Goal: Task Accomplishment & Management: Use online tool/utility

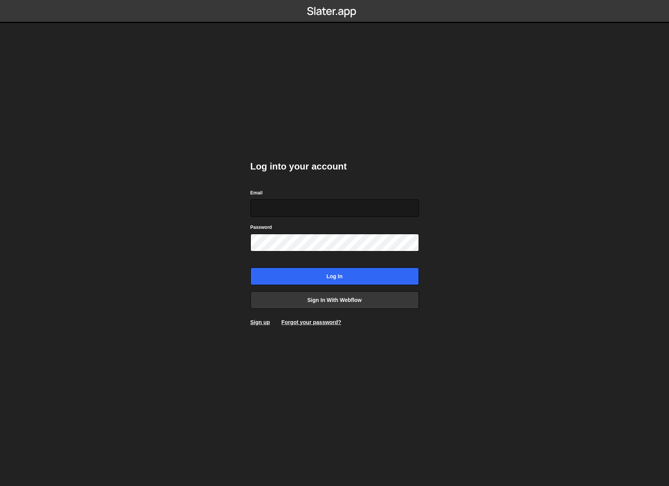
click at [289, 212] on input "Email" at bounding box center [334, 208] width 168 height 18
click at [234, 282] on body "Log into your account Email Password Log in Sign in with Webflow Sign up Forgot…" at bounding box center [334, 243] width 669 height 486
click at [297, 297] on link "Sign in with Webflow" at bounding box center [334, 300] width 168 height 18
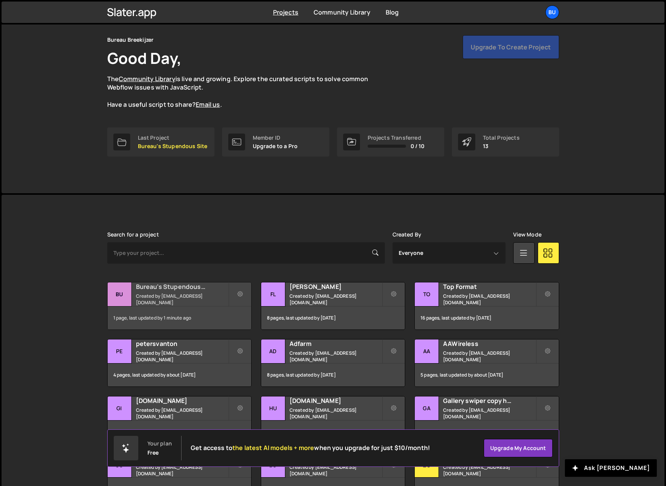
scroll to position [38, 0]
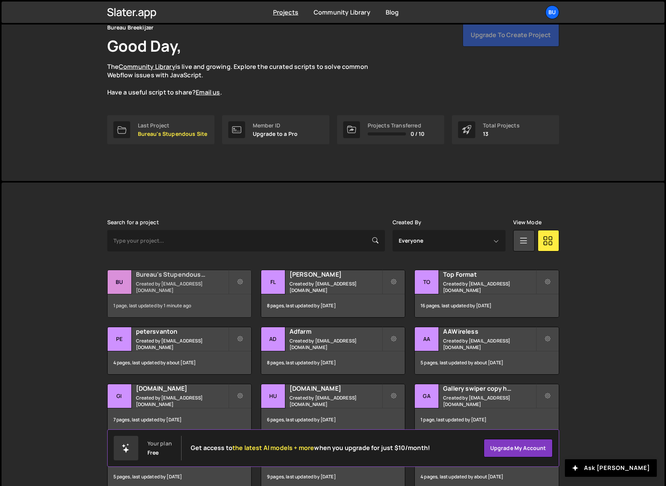
click at [158, 286] on small "Created by beheer@bureaubreekijzer.nl" at bounding box center [182, 287] width 92 height 13
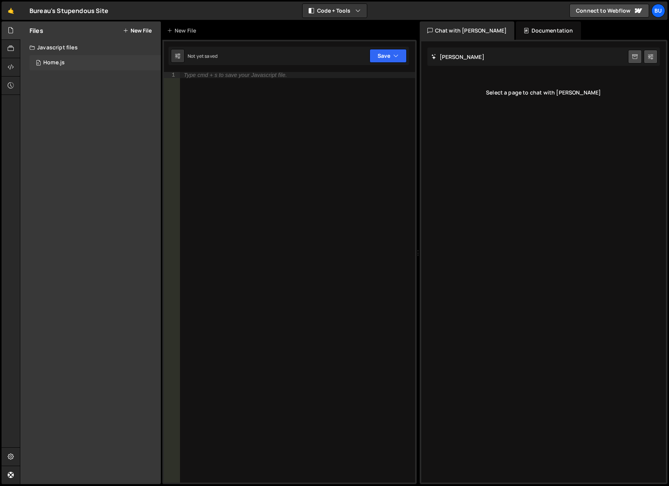
click at [64, 58] on div "0 Home.js 0" at bounding box center [94, 62] width 131 height 15
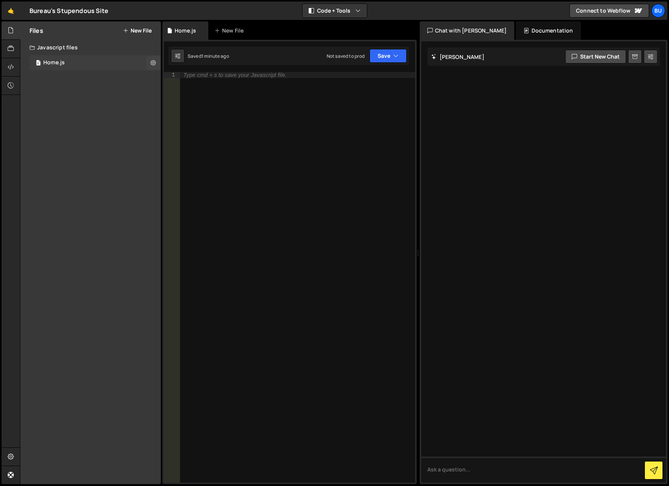
click at [110, 62] on div "0 Home.js 0" at bounding box center [94, 62] width 131 height 15
click at [229, 165] on div "Type cmd + s to save your Javascript file." at bounding box center [297, 283] width 235 height 423
click at [124, 136] on div "Files New File Javascript files 0 Home.js 0 CSS files Copy share link Edit File…" at bounding box center [90, 252] width 140 height 463
click at [95, 91] on div "Files New File Javascript files 0 Home.js 0 CSS files Copy share link Edit File…" at bounding box center [90, 252] width 140 height 463
click at [132, 29] on button "New File" at bounding box center [137, 31] width 29 height 6
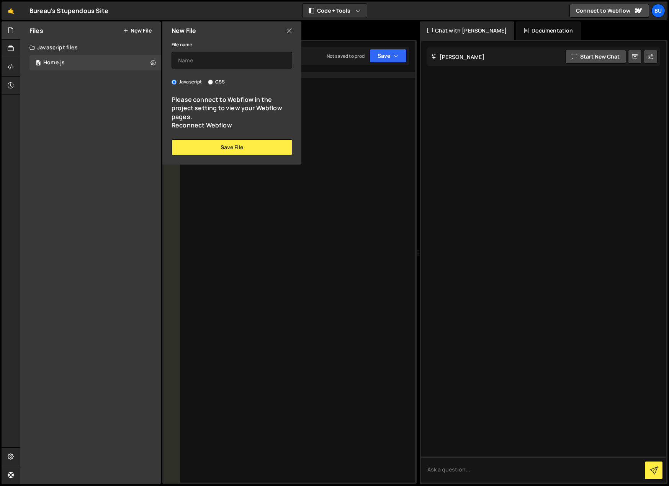
click at [92, 122] on div "Files New File Javascript files 0 Home.js 0 CSS files Copy share link Edit File…" at bounding box center [90, 252] width 140 height 463
click at [197, 57] on input "text" at bounding box center [231, 60] width 121 height 17
drag, startPoint x: 110, startPoint y: 122, endPoint x: 109, endPoint y: 115, distance: 6.9
click at [110, 121] on div "Files New File Javascript files 0 Home.js 0 CSS files Copy share link Edit File…" at bounding box center [90, 252] width 140 height 463
click at [117, 66] on div "0 Home.js 0" at bounding box center [94, 62] width 131 height 15
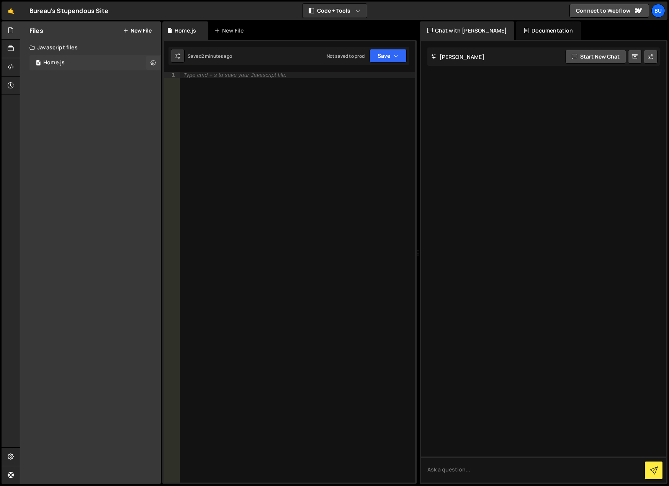
click at [117, 64] on div "0 Home.js 0" at bounding box center [94, 62] width 131 height 15
click at [148, 62] on button at bounding box center [153, 63] width 14 height 14
click at [195, 74] on button "Edit File Settings" at bounding box center [199, 78] width 75 height 15
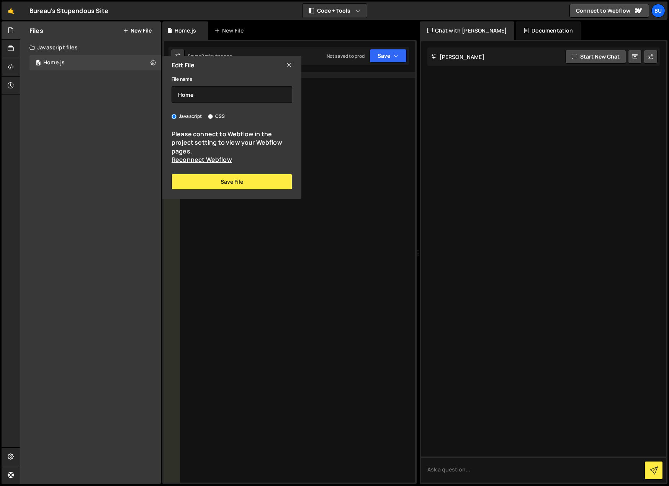
click at [115, 124] on div "Files New File Javascript files 0 Home.js 0 CSS files Copy share link Edit File…" at bounding box center [90, 252] width 140 height 463
click at [190, 160] on link "Reconnect Webflow" at bounding box center [201, 159] width 60 height 8
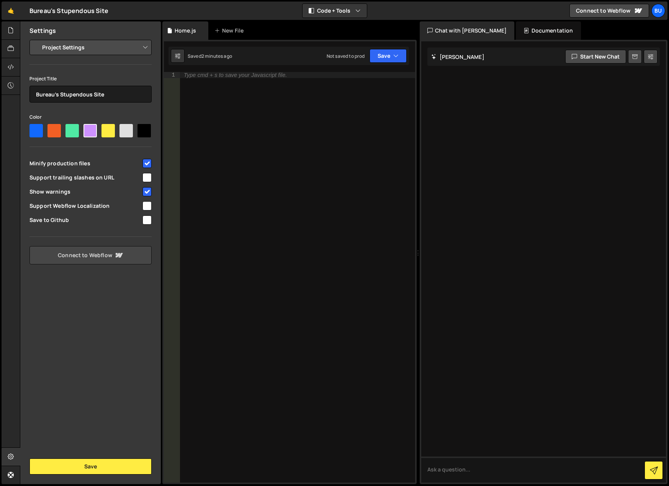
click at [99, 257] on link "Connect to Webflow" at bounding box center [90, 255] width 122 height 18
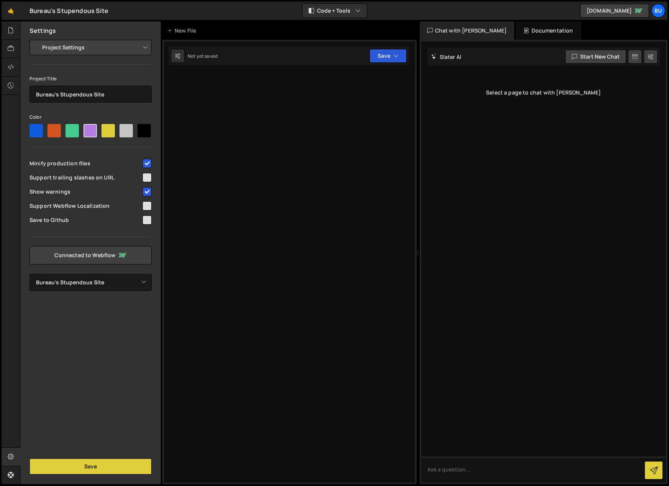
select select "68945fa0a6c7e431d1972157"
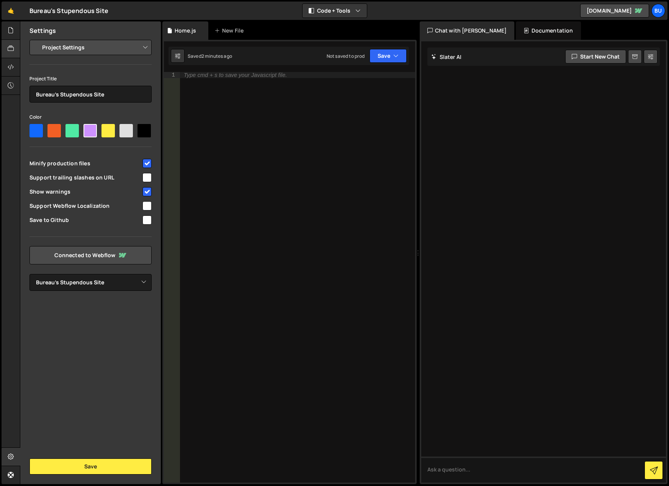
drag, startPoint x: 20, startPoint y: 50, endPoint x: 16, endPoint y: 50, distance: 4.6
click at [20, 50] on div "Files New File Javascript files 0 Home.js 0 CSS files Copy share link Edit File…" at bounding box center [90, 252] width 141 height 463
click at [15, 49] on div at bounding box center [11, 49] width 19 height 18
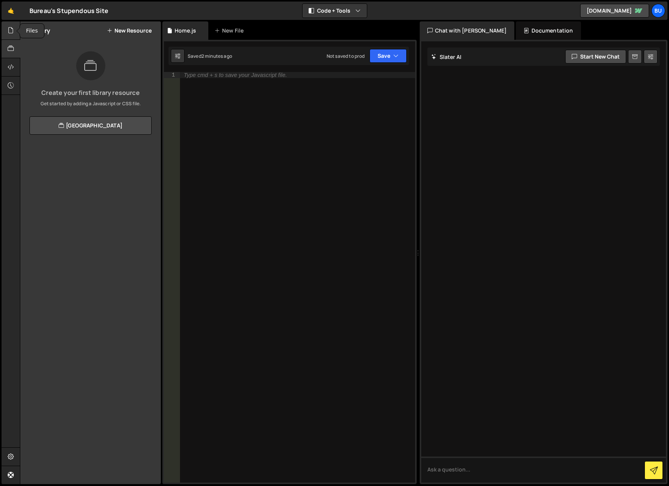
click at [10, 33] on icon at bounding box center [11, 30] width 6 height 8
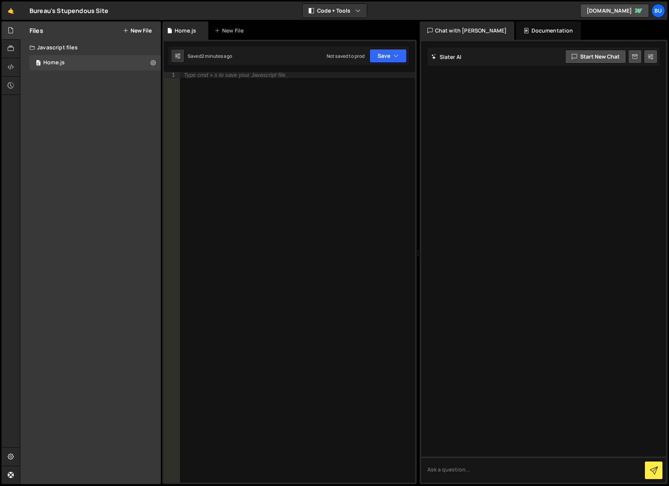
click at [53, 125] on div "Files New File Javascript files 0 Home.js 0 CSS files Copy share link Edit File…" at bounding box center [90, 252] width 140 height 463
click at [137, 28] on button "New File" at bounding box center [137, 31] width 29 height 6
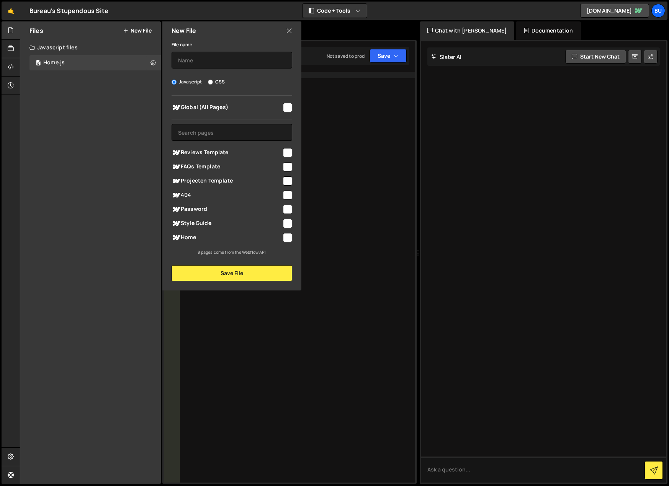
click at [198, 69] on div "File name Javascript CSS Global (All Pages) Save File" at bounding box center [231, 161] width 139 height 242
click at [206, 55] on input "text" at bounding box center [231, 60] width 121 height 17
type input "Global"
click at [286, 105] on input "checkbox" at bounding box center [287, 107] width 9 height 9
checkbox input "true"
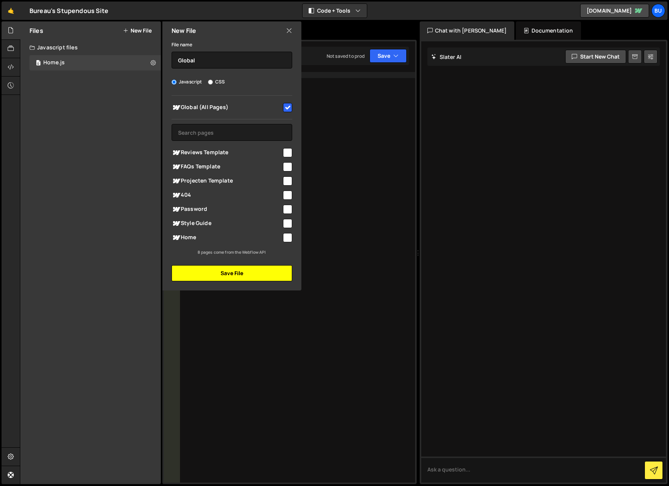
click at [242, 277] on button "Save File" at bounding box center [231, 273] width 121 height 16
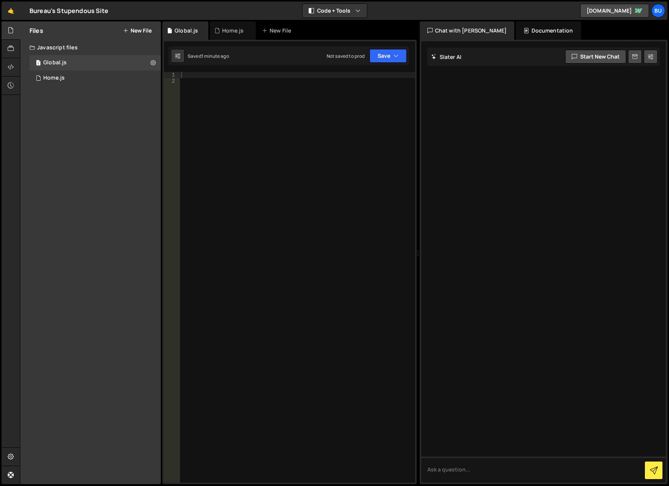
click at [316, 201] on div at bounding box center [297, 283] width 235 height 423
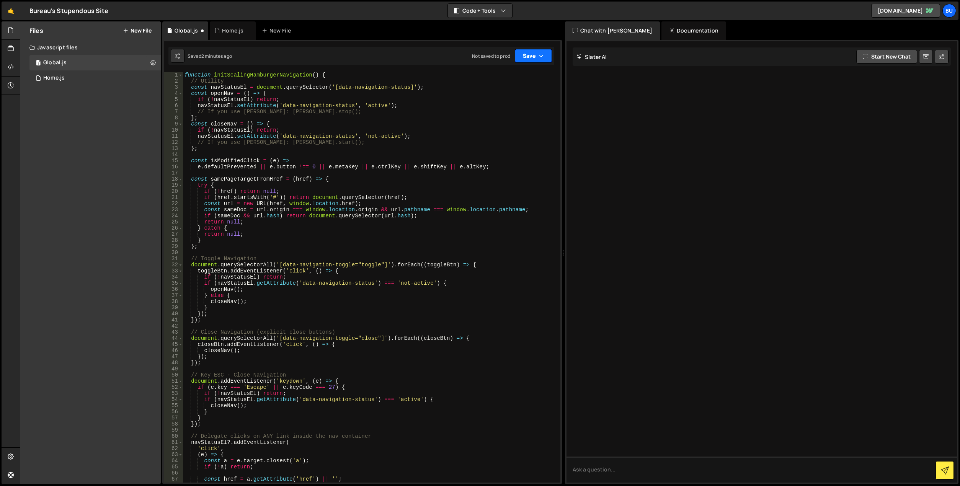
click at [531, 56] on button "Save" at bounding box center [533, 56] width 37 height 14
click at [519, 107] on div "Not saved to prod" at bounding box center [508, 107] width 80 height 9
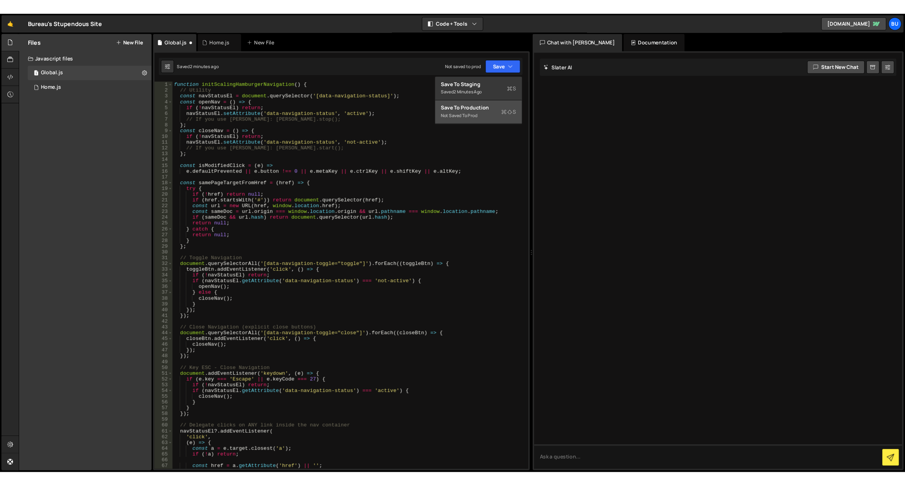
scroll to position [358, 0]
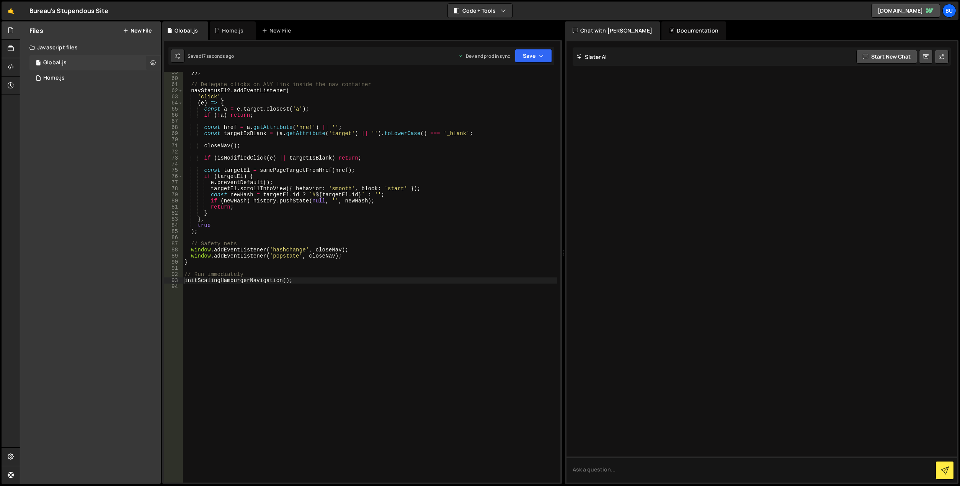
click at [154, 63] on icon at bounding box center [152, 62] width 5 height 7
click at [174, 82] on button "Edit File Settings" at bounding box center [199, 78] width 75 height 15
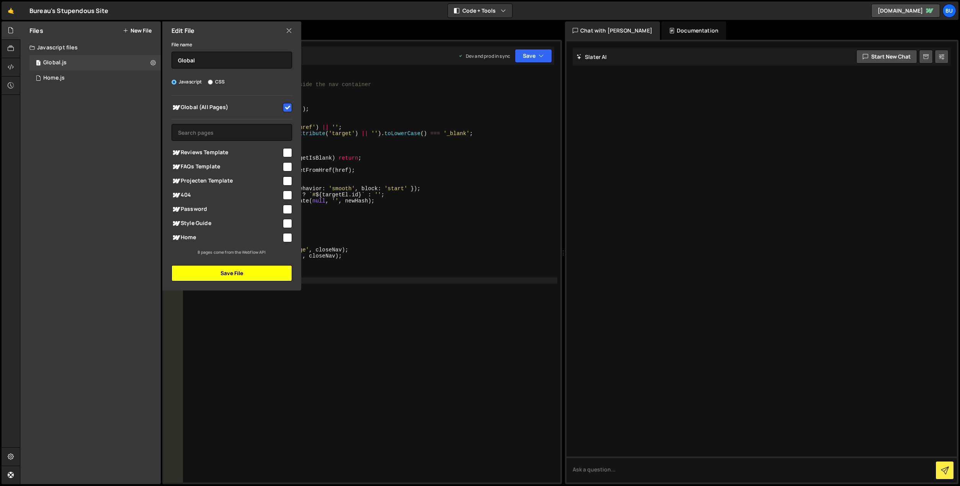
click at [265, 273] on button "Save File" at bounding box center [231, 273] width 121 height 16
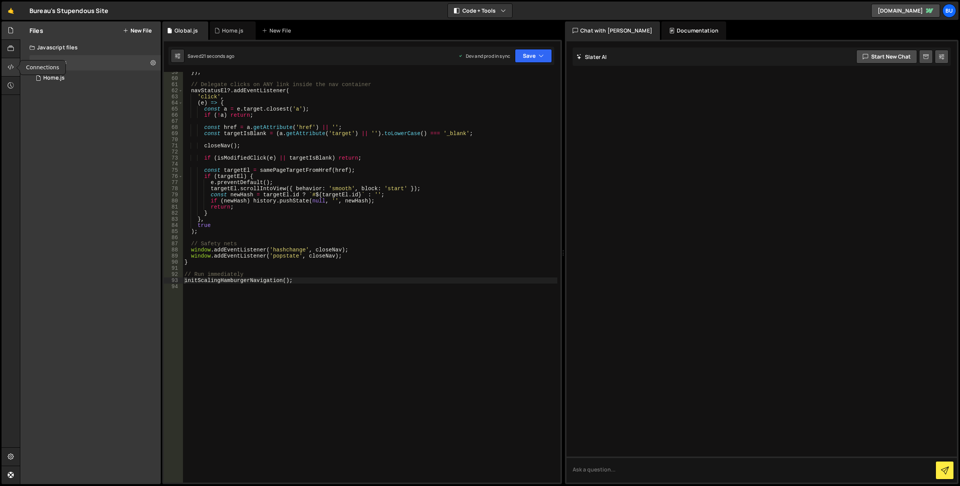
click at [12, 64] on icon at bounding box center [11, 67] width 6 height 8
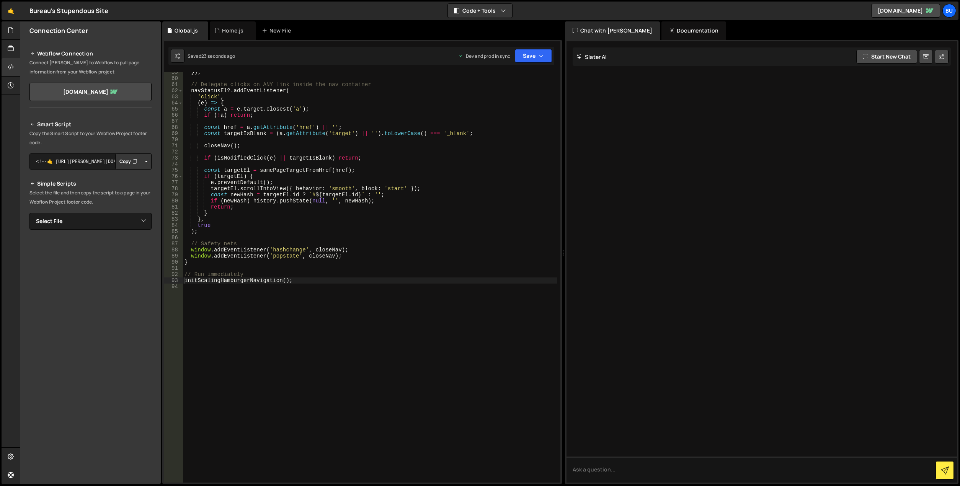
drag, startPoint x: 132, startPoint y: 160, endPoint x: 130, endPoint y: 156, distance: 4.5
click at [132, 160] on icon "Button group with nested dropdown" at bounding box center [134, 162] width 5 height 8
click at [330, 246] on div "}) ; // Delegate clicks on ANY link inside the nav container navStatusEl ?. add…" at bounding box center [370, 280] width 374 height 423
click at [353, 171] on div "}) ; // Delegate clicks on ANY link inside the nav container navStatusEl ?. add…" at bounding box center [370, 280] width 374 height 423
drag, startPoint x: 392, startPoint y: 175, endPoint x: 331, endPoint y: 136, distance: 73.4
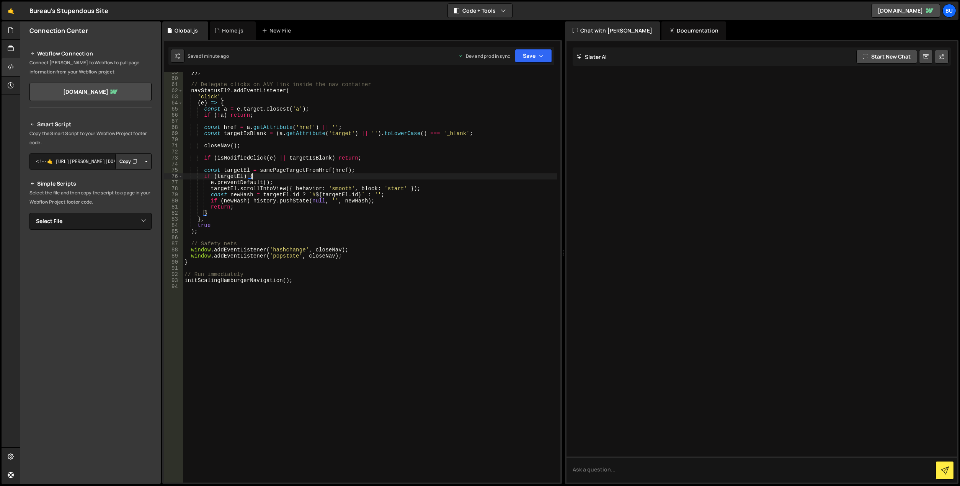
click at [391, 175] on div "}) ; // Delegate clicks on ANY link inside the nav container navStatusEl ?. add…" at bounding box center [370, 280] width 374 height 423
click at [343, 246] on div "}) ; // Delegate clicks on ANY link inside the nav container navStatusEl ?. add…" at bounding box center [370, 280] width 374 height 423
type textarea "// Safety nets"
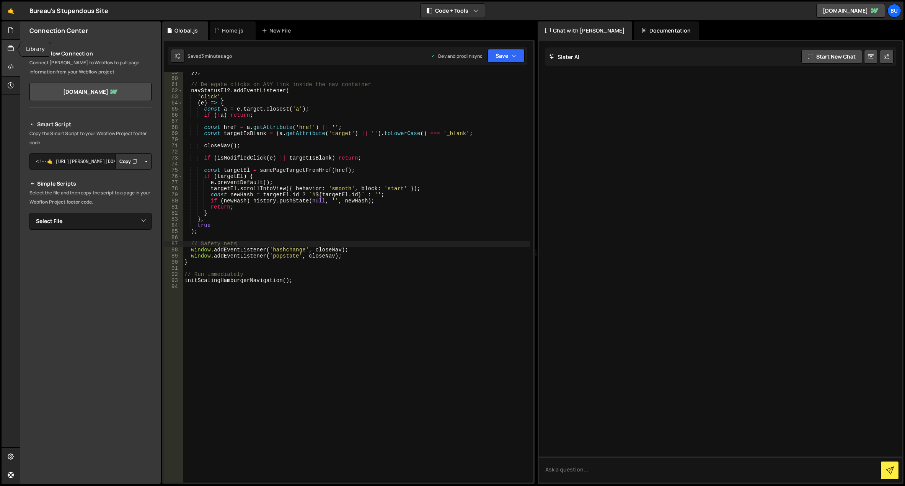
click at [11, 47] on icon at bounding box center [11, 48] width 6 height 8
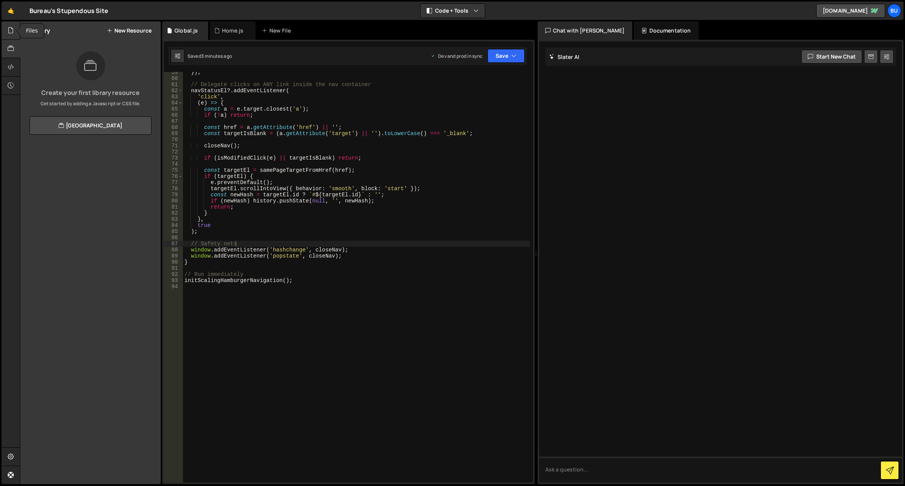
click at [10, 29] on icon at bounding box center [11, 30] width 6 height 8
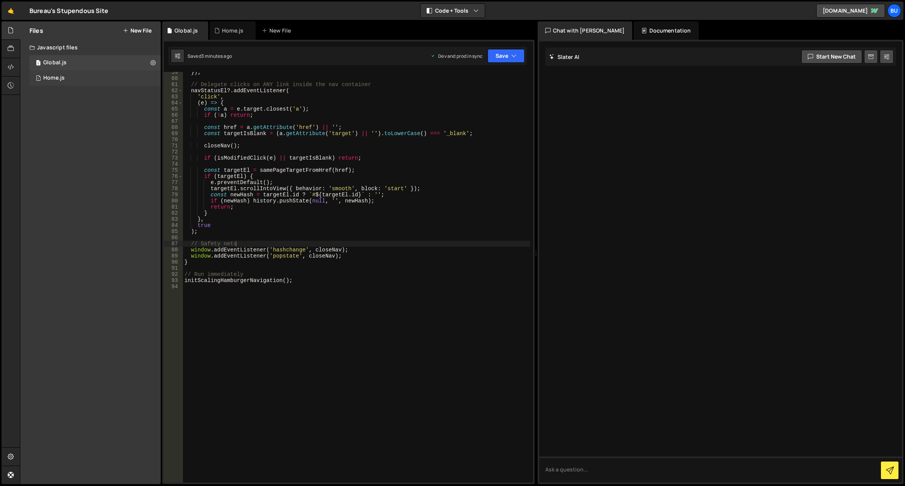
click at [58, 79] on div "Home.js" at bounding box center [53, 78] width 21 height 7
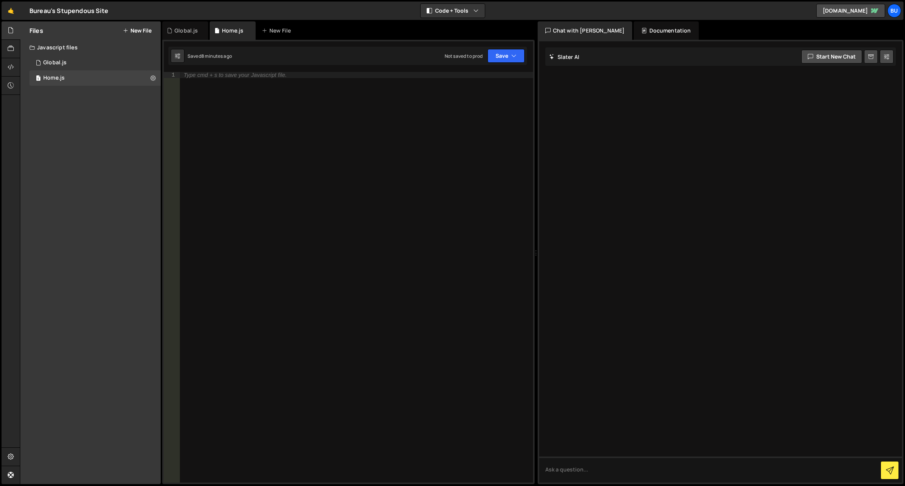
click at [211, 137] on div "Type cmd + s to save your Javascript file." at bounding box center [356, 283] width 353 height 423
paste textarea ".forEach(initMarquee);"
type textarea ".forEach(initMarquee);"
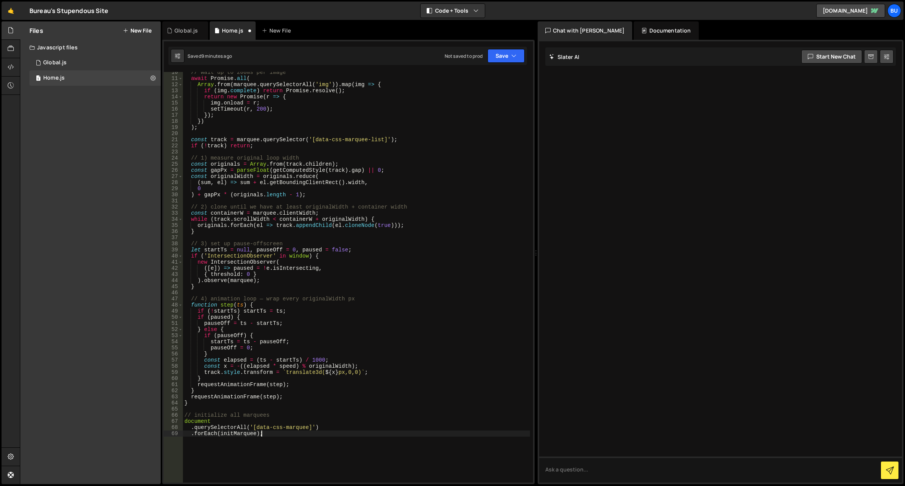
scroll to position [81, 0]
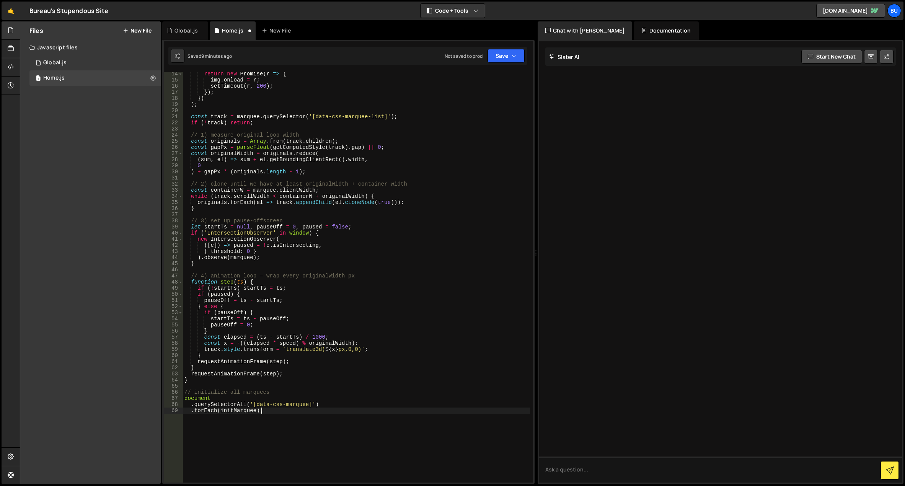
click at [204, 436] on div "return new Promise ( r => { img . onload = r ; setTimeout ( r , 200 ) ; }) ; })…" at bounding box center [356, 282] width 347 height 423
type textarea "// BLOG"
click at [216, 425] on div "return new Promise ( r => { img . onload = r ; setTimeout ( r , 200 ) ; }) ; })…" at bounding box center [356, 282] width 347 height 423
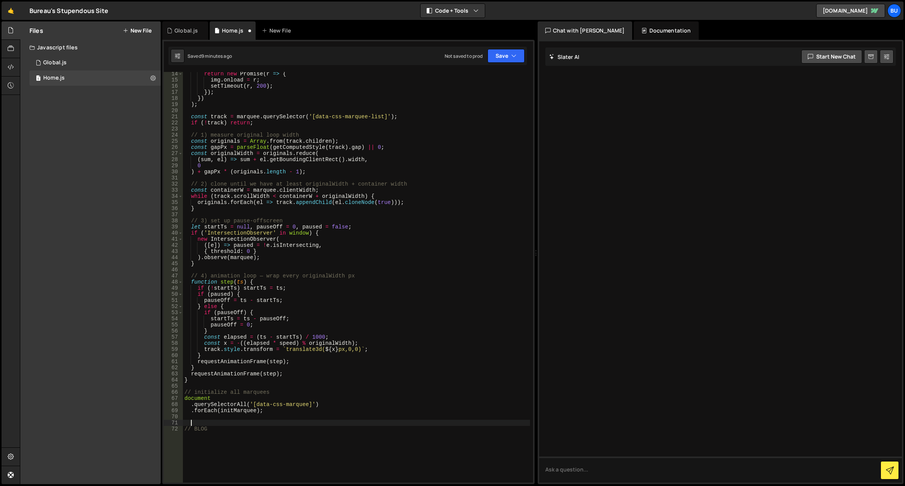
click at [217, 428] on div "return new Promise ( r => { img . onload = r ; setTimeout ( r , 200 ) ; }) ; })…" at bounding box center [356, 282] width 347 height 423
type textarea "// BLOG CARDS READ MORE SCRIPT STARTS HERE"
paste textarea "});"
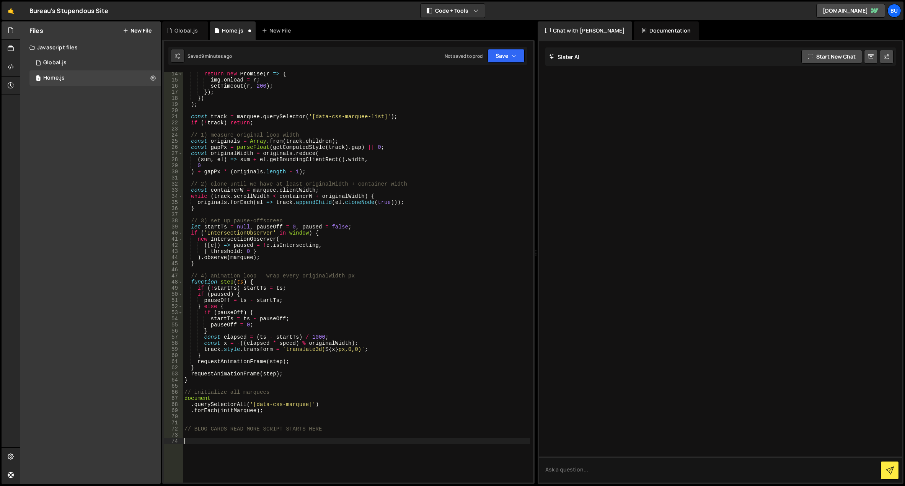
type textarea "});"
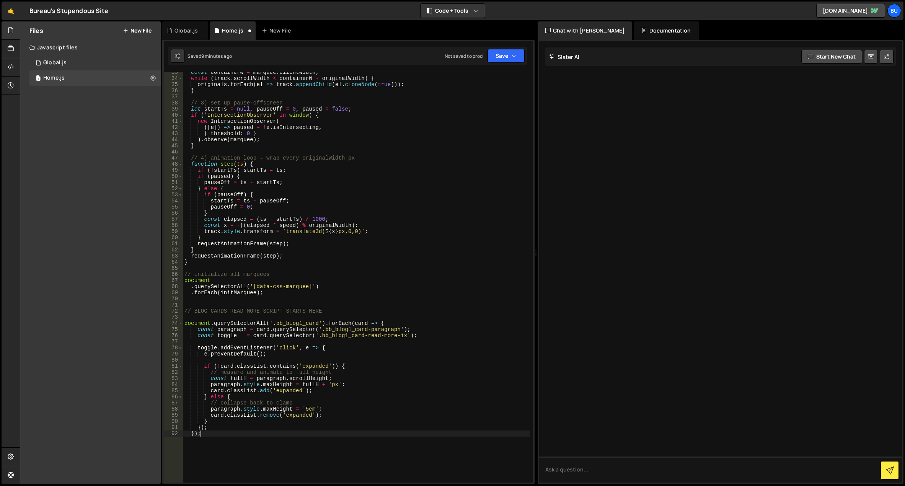
scroll to position [199, 0]
type textarea "// BLOG CARDS READ MORE SCRIPT ENDS HERE"
click at [193, 301] on div "const containerW = marquee . clientWidth ; while ( track . scrollWidth < contai…" at bounding box center [356, 280] width 347 height 423
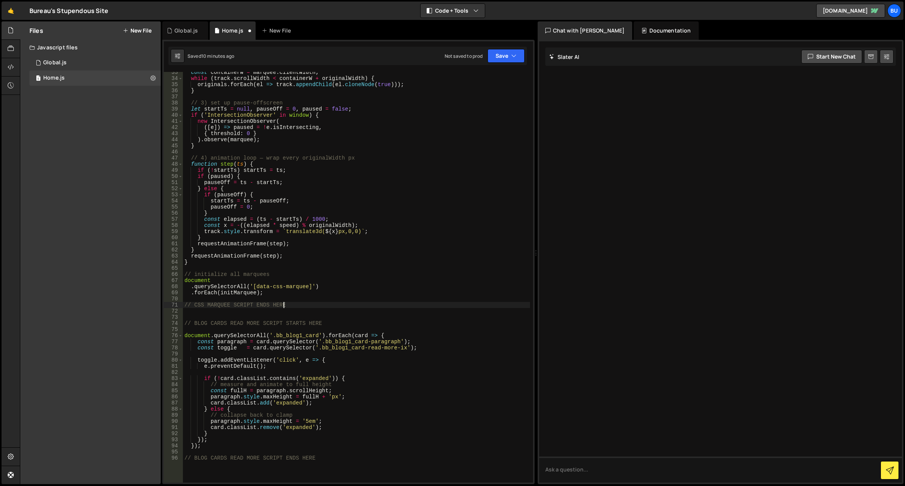
scroll to position [0, 7]
drag, startPoint x: 292, startPoint y: 306, endPoint x: 170, endPoint y: 304, distance: 121.4
click at [170, 304] on div "// CSS MARQUEE SCRIPT ENDS HERE 33 34 35 36 37 38 39 40 41 42 43 44 45 46 47 48…" at bounding box center [348, 277] width 369 height 411
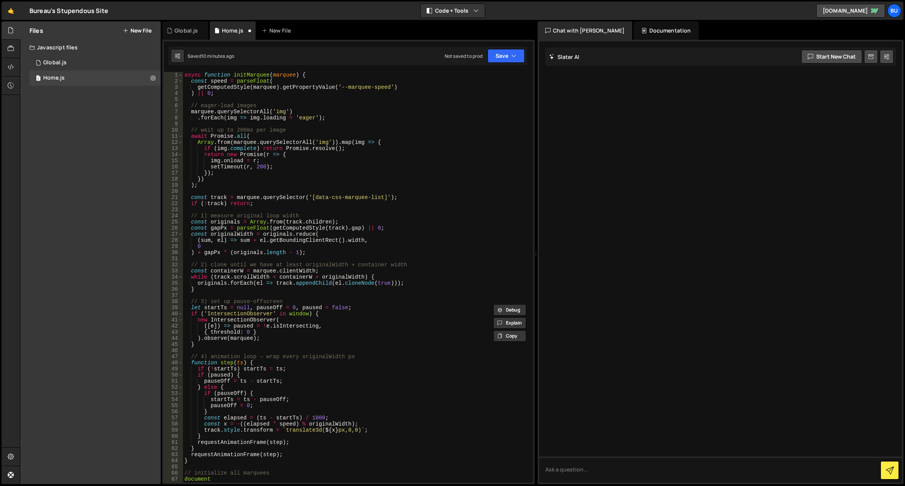
scroll to position [0, 0]
click at [184, 77] on div "async function initMarquee ( marquee ) { const speed = parseFloat ( getComputed…" at bounding box center [356, 283] width 347 height 423
type textarea "async function initMarquee(marquee) {"
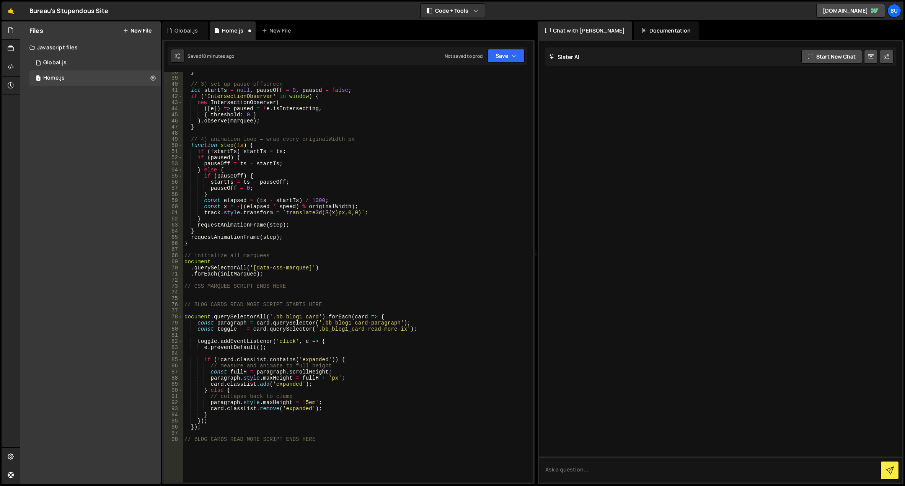
scroll to position [276, 0]
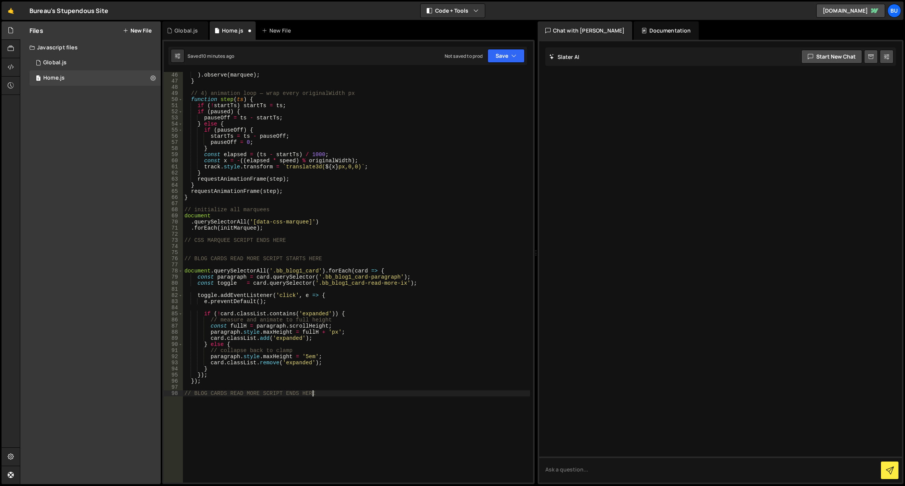
click at [252, 418] on div ") . observe ( marquee ) ; } // 4) animation loop — wrap every originalWidth px …" at bounding box center [356, 283] width 347 height 423
type textarea "// BLOG CARDS READ MORE SCRIPT ENDS HERE"
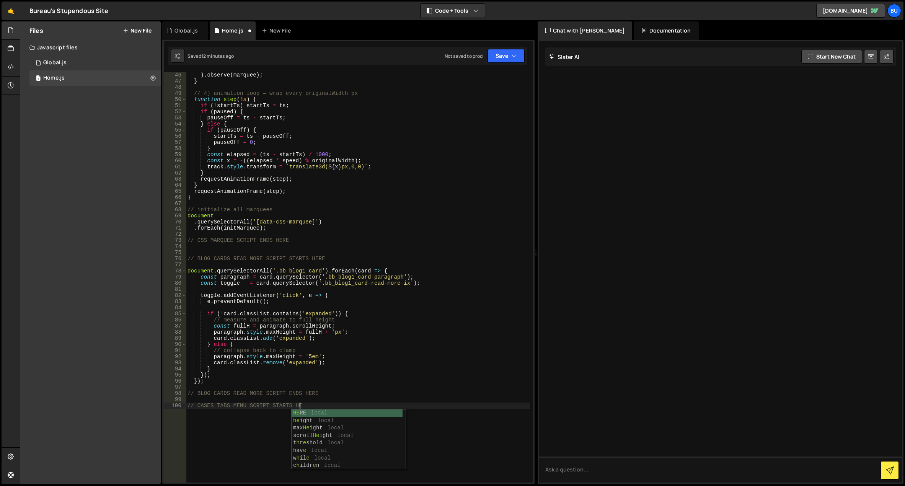
scroll to position [0, 8]
type textarea "// CASES TABS MENU SCRIPT STARTS HERE"
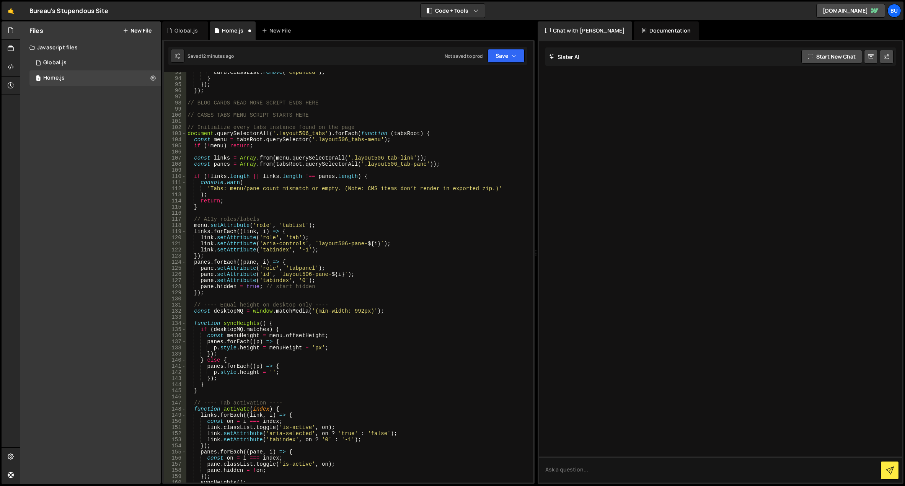
scroll to position [314, 0]
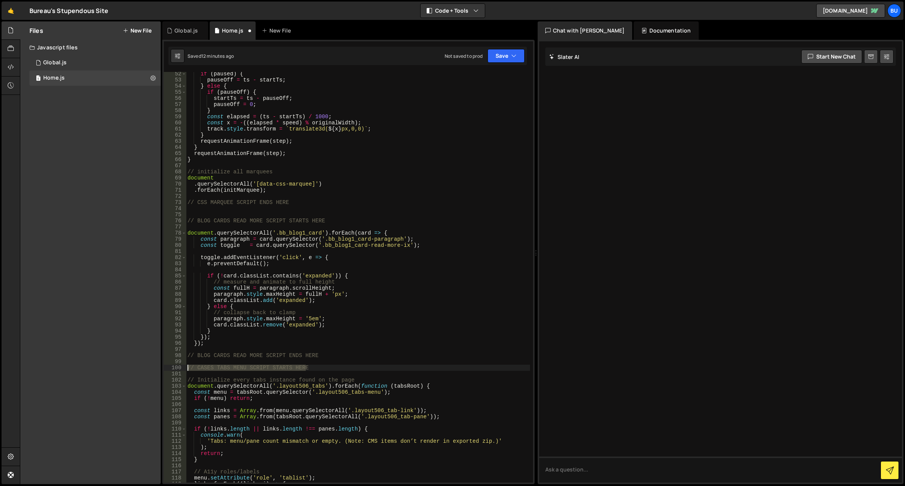
drag, startPoint x: 319, startPoint y: 368, endPoint x: 185, endPoint y: 368, distance: 134.7
click at [185, 368] on div "52 53 54 55 56 57 58 59 60 61 62 63 64 65 66 67 68 69 70 71 72 73 74 75 76 77 7…" at bounding box center [348, 277] width 369 height 411
type textarea "// CASES TABS MENU SCRIPT STARTS HERE"
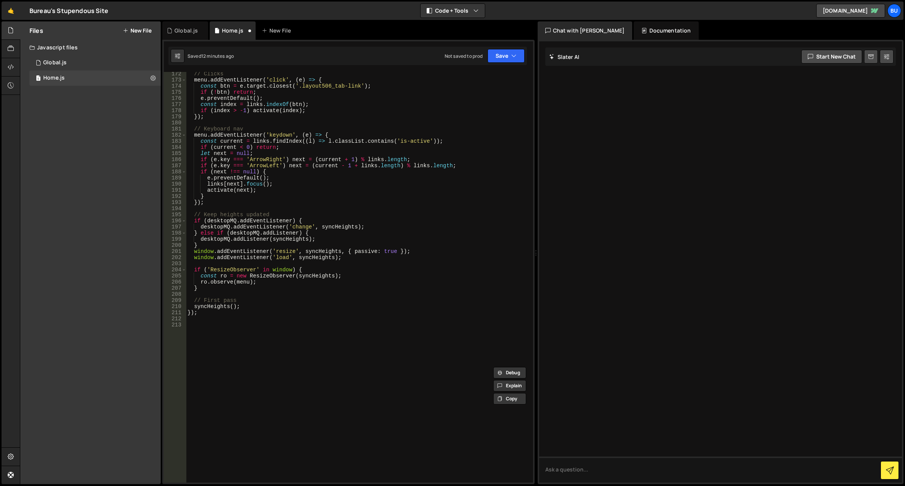
scroll to position [1048, 0]
click at [204, 334] on div "// Clicks menu . addEventListener ( 'click' , ( e ) => { const btn = e . target…" at bounding box center [358, 282] width 344 height 423
paste textarea "// CASES TABS MENU SCRIPT STARTS HERE"
click at [284, 323] on div "// Clicks menu . addEventListener ( 'click' , ( e ) => { const btn = e . target…" at bounding box center [358, 282] width 344 height 423
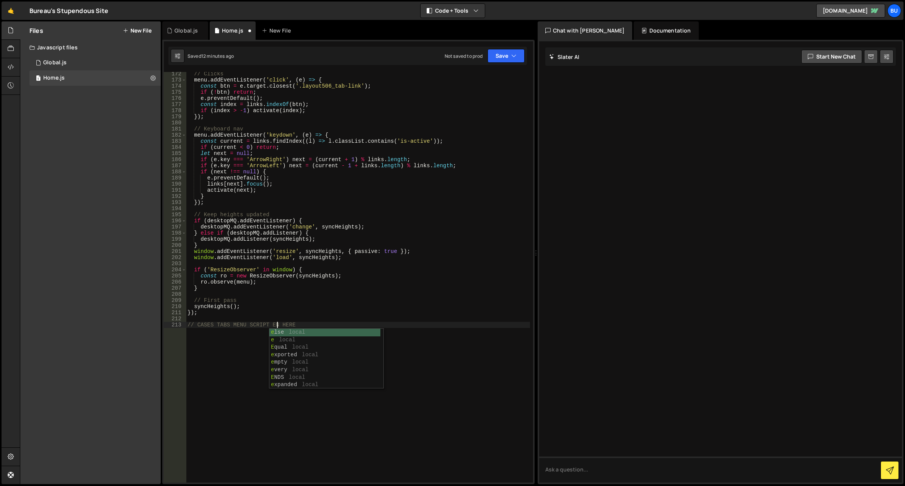
scroll to position [0, 7]
click at [282, 380] on div "// Clicks menu . addEventListener ( 'click' , ( e ) => { const btn = e . target…" at bounding box center [358, 282] width 344 height 423
type textarea "// CASES TABS MENU SCRIPT ENDS HERE"
drag, startPoint x: 516, startPoint y: 57, endPoint x: 508, endPoint y: 58, distance: 7.3
click at [516, 57] on icon "button" at bounding box center [513, 56] width 5 height 8
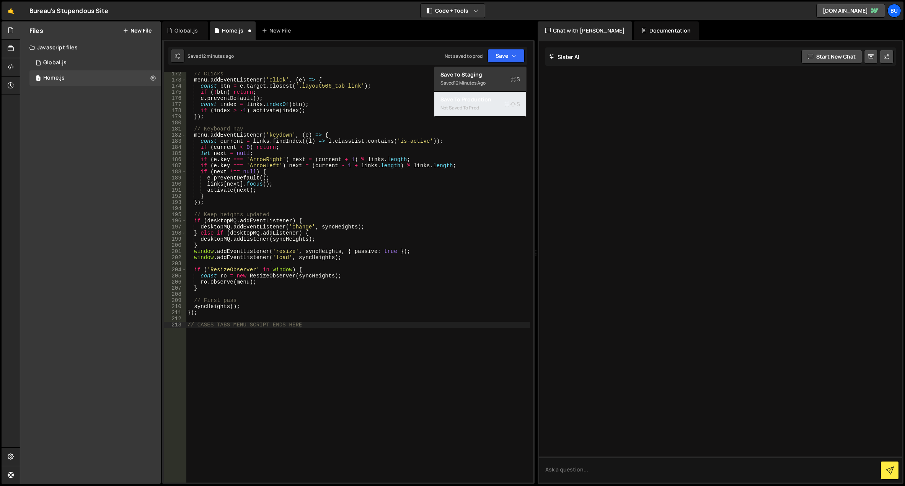
click at [470, 109] on div "Not saved to prod" at bounding box center [481, 107] width 80 height 9
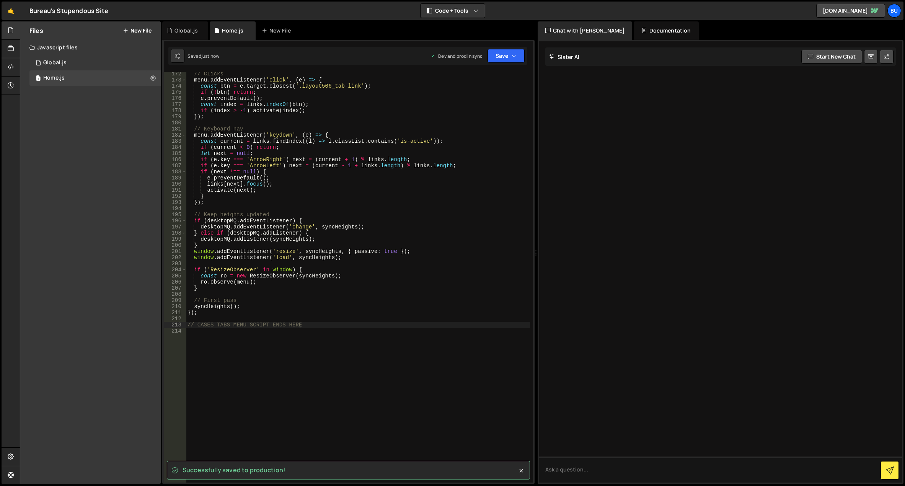
click at [86, 158] on div "Files New File Javascript files 1 Global.js 0 1 Home.js 0 CSS files Copy share …" at bounding box center [90, 252] width 140 height 463
click at [135, 31] on button "New File" at bounding box center [137, 31] width 29 height 6
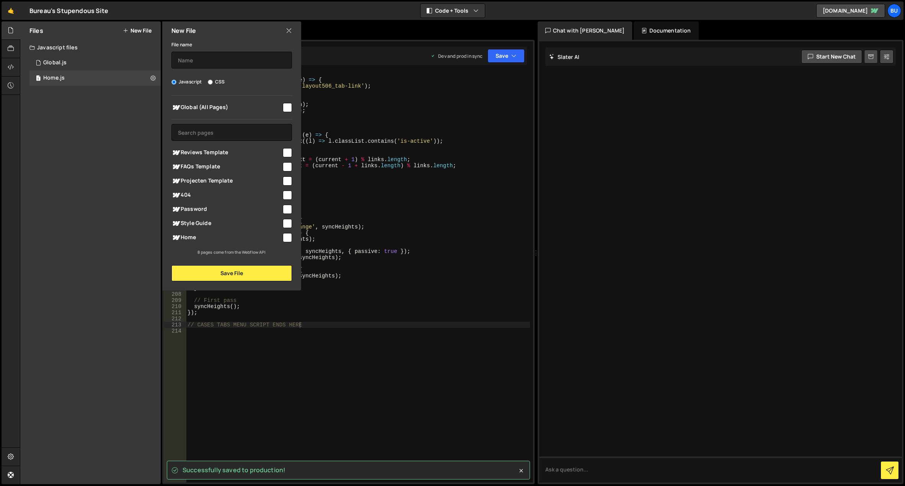
click at [98, 161] on div "Files New File Javascript files 1 Global.js 0 1 Home.js 0 CSS files Copy share …" at bounding box center [90, 252] width 140 height 463
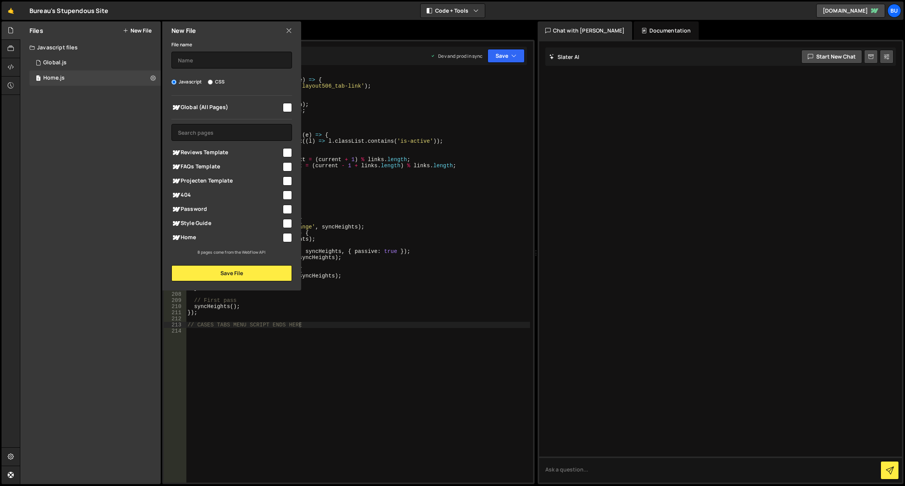
click at [70, 146] on div "Files New File Javascript files 1 Global.js 0 1 Home.js 0 CSS files Copy share …" at bounding box center [90, 252] width 140 height 463
click at [108, 139] on div "Files New File Javascript files 1 Global.js 0 1 Home.js 0 CSS files Copy share …" at bounding box center [90, 252] width 140 height 463
click at [152, 75] on icon at bounding box center [152, 77] width 5 height 7
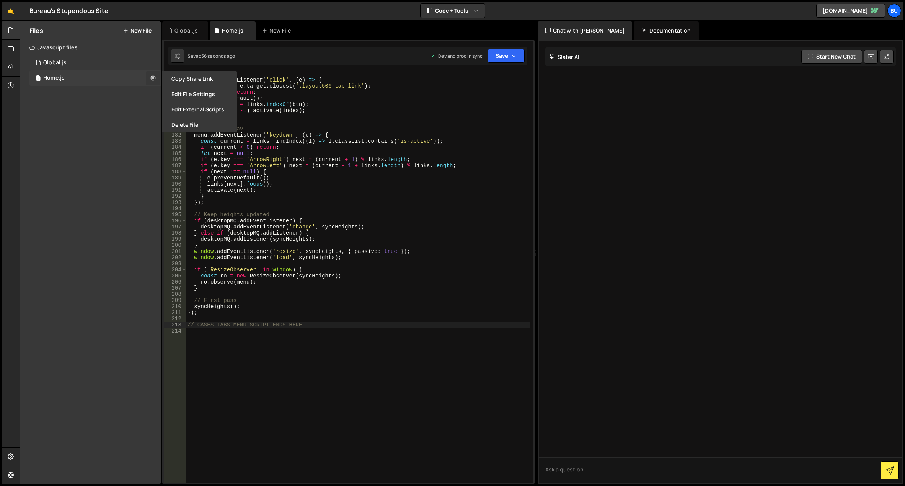
click at [152, 76] on icon at bounding box center [152, 77] width 5 height 7
click at [185, 96] on button "Edit File Settings" at bounding box center [199, 94] width 75 height 15
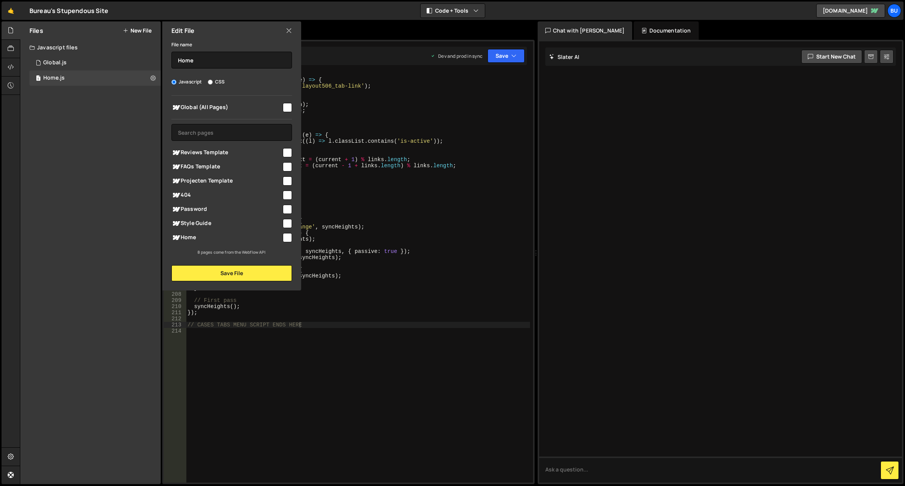
click at [292, 239] on input "checkbox" at bounding box center [287, 237] width 9 height 9
checkbox input "true"
click at [247, 273] on button "Save File" at bounding box center [231, 273] width 121 height 16
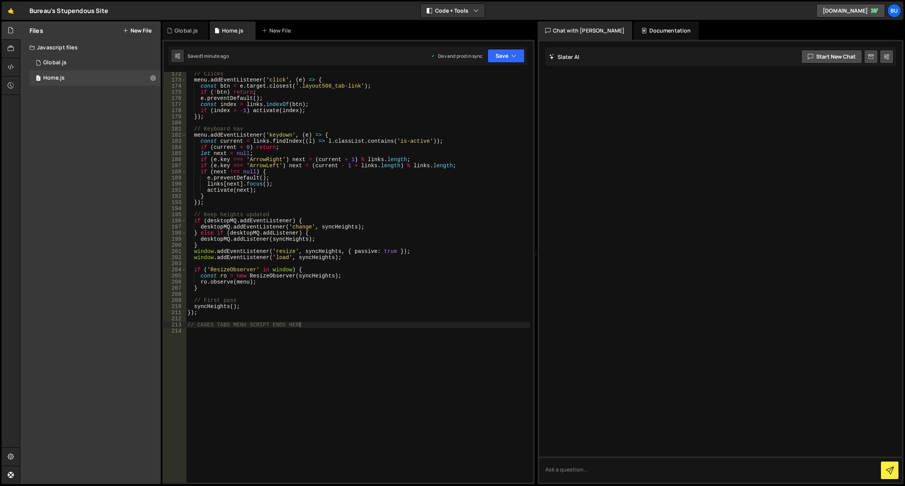
drag, startPoint x: 117, startPoint y: 176, endPoint x: 114, endPoint y: 137, distance: 40.0
click at [117, 176] on div "Files New File Javascript files 1 Global.js 0 1 Home.js 0 CSS files Copy share …" at bounding box center [90, 252] width 140 height 463
type textarea "if (index > -1) activate(index);"
click at [467, 113] on div "// Clicks menu . addEventListener ( 'click' , ( e ) => { const btn = e . target…" at bounding box center [358, 282] width 344 height 423
click at [508, 59] on button "Save" at bounding box center [506, 56] width 37 height 14
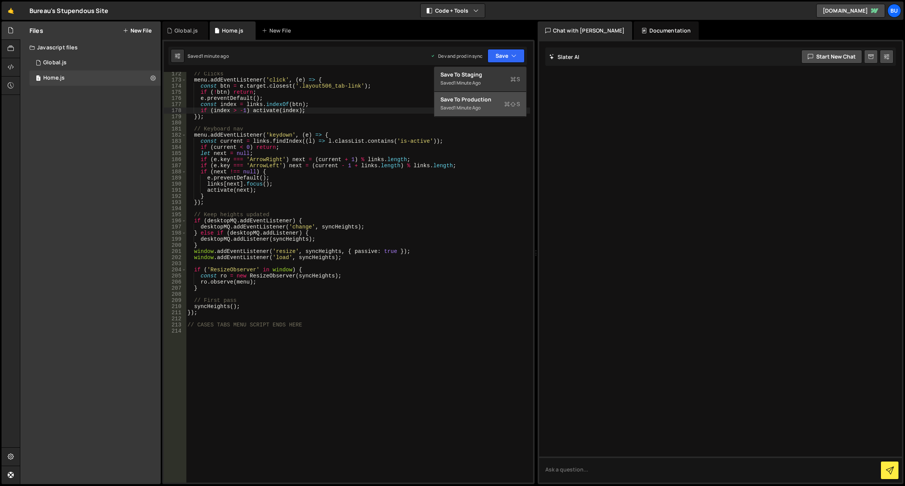
click at [489, 108] on div "Saved 1 minute ago" at bounding box center [481, 107] width 80 height 9
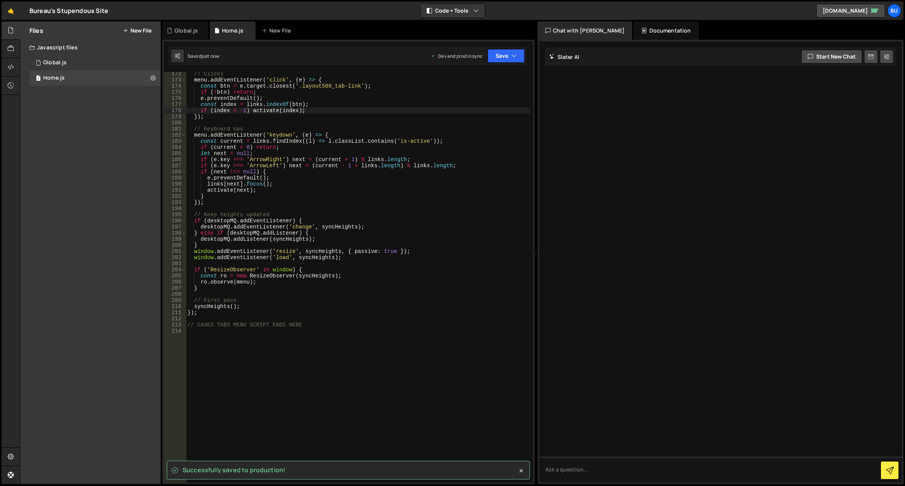
click at [136, 24] on div "Files New File" at bounding box center [90, 30] width 140 height 18
click at [136, 31] on button "New File" at bounding box center [137, 31] width 29 height 6
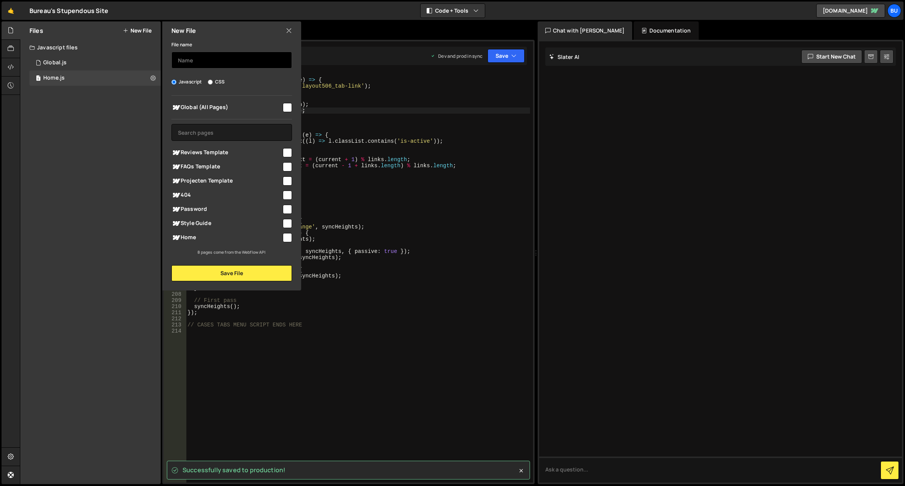
click at [205, 56] on input "text" at bounding box center [231, 60] width 121 height 17
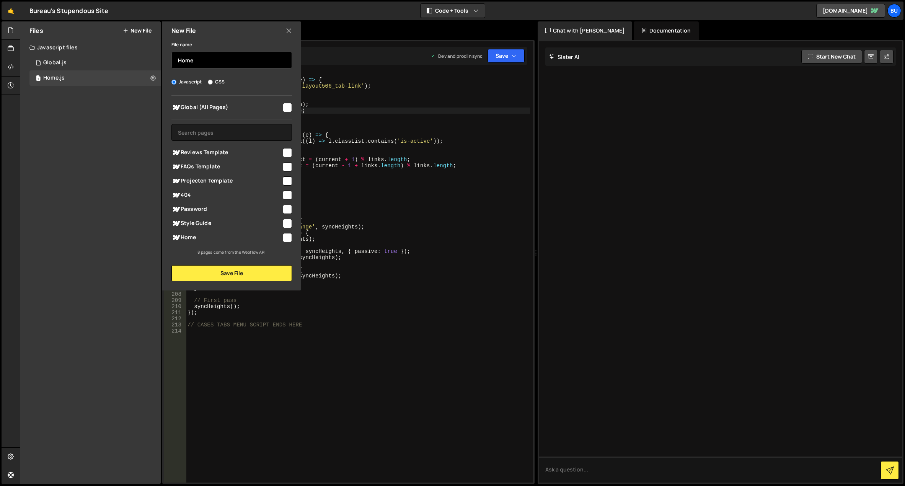
type input "Home"
click at [214, 82] on label "CSS" at bounding box center [216, 82] width 17 height 8
click at [213, 82] on input "CSS" at bounding box center [210, 82] width 5 height 5
radio input "true"
click at [289, 238] on input "checkbox" at bounding box center [287, 237] width 9 height 9
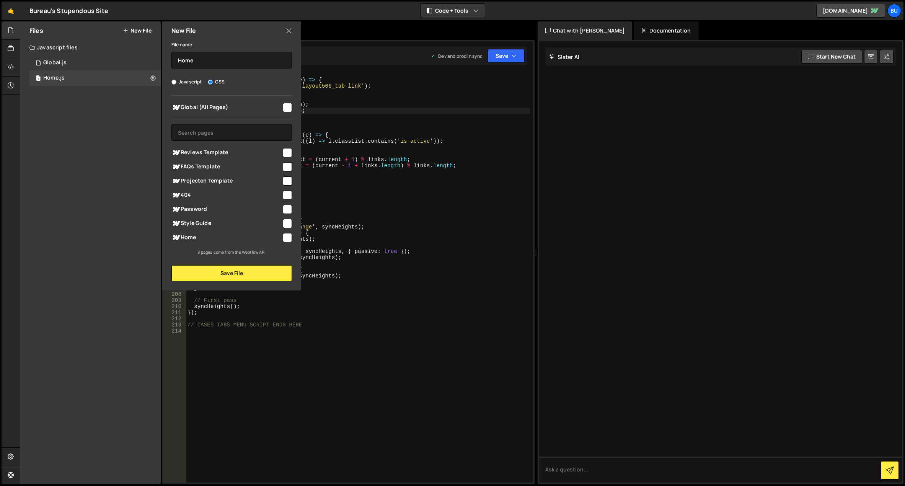
checkbox input "true"
click at [259, 272] on button "Save File" at bounding box center [231, 273] width 121 height 16
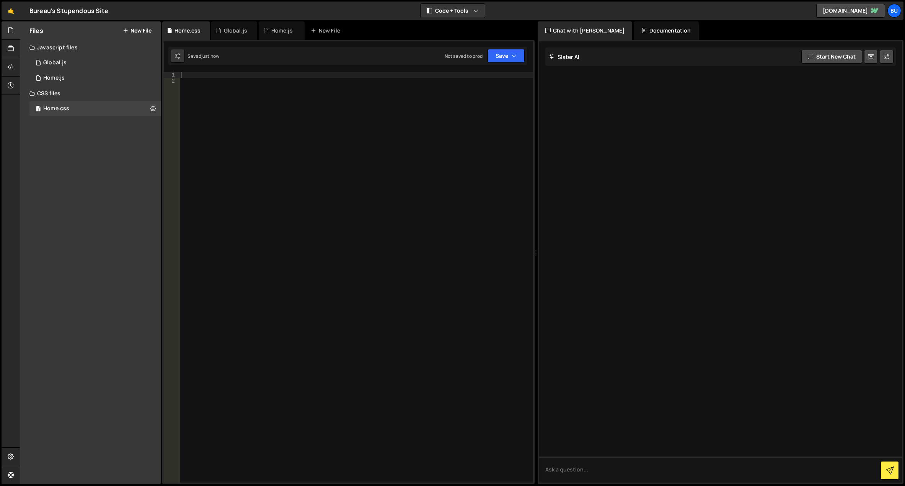
click at [315, 96] on div at bounding box center [357, 283] width 354 height 423
type textarea "/* MARQUEE CSS STARTS HERE */"
paste textarea "// CASES TABS MENU SCRIPT STARTS HERE"
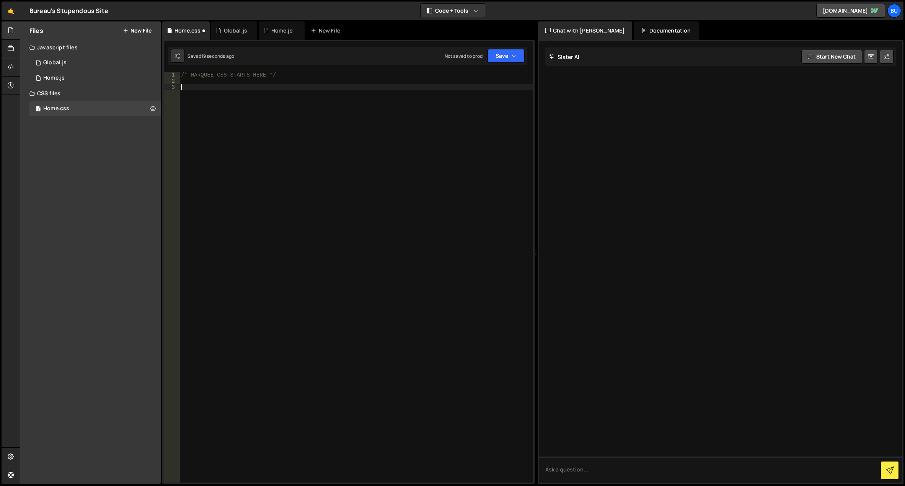
type textarea "// CASES TABS MENU SCRIPT STARTS HERE"
click at [226, 82] on div "/* MARQUEE CSS STARTS HERE */" at bounding box center [357, 283] width 354 height 423
click at [224, 86] on div "/* MARQUEE CSS STARTS HERE */" at bounding box center [357, 283] width 354 height 423
paste textarea "}"
type textarea "}"
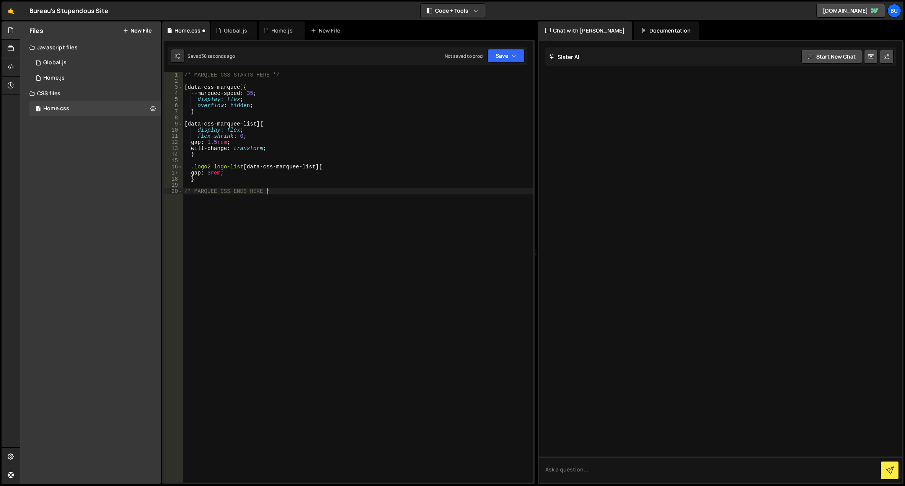
scroll to position [0, 5]
type textarea "/* MARQUEE CSS ENDS HERE */"
click at [225, 207] on div "/* MARQUEE CSS STARTS HERE */ [ data-css-marquee ] { --marquee-speed : 35 ; dis…" at bounding box center [358, 283] width 350 height 423
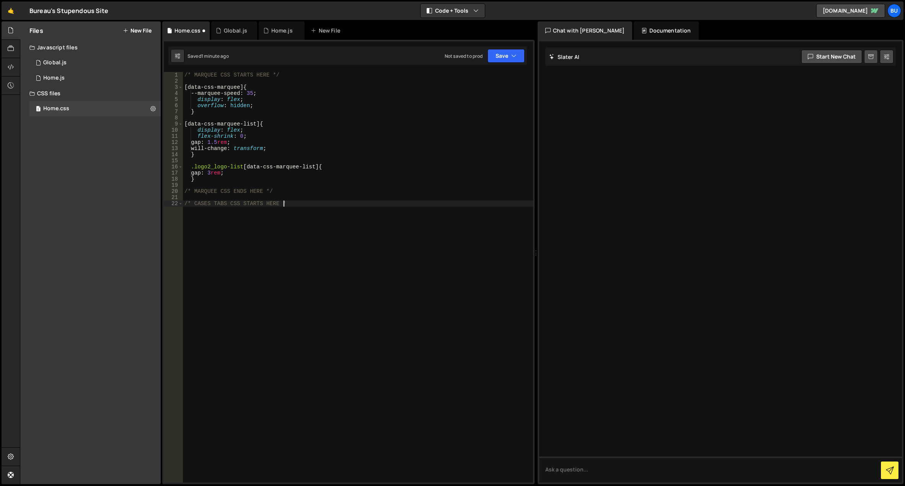
type textarea "/* CASES TABS CSS STARTS HERE */"
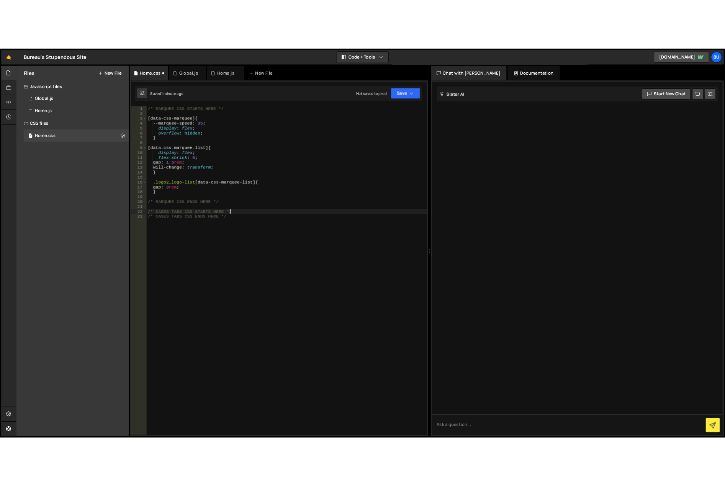
scroll to position [0, 0]
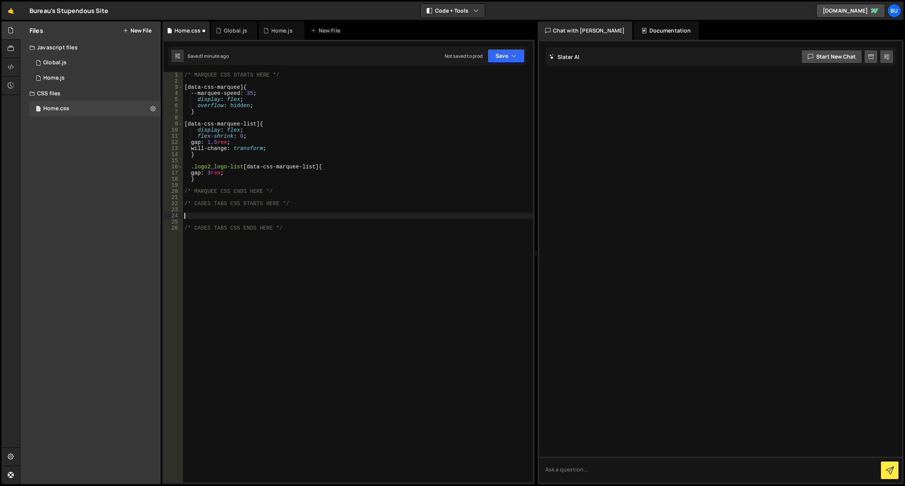
paste textarea "}"
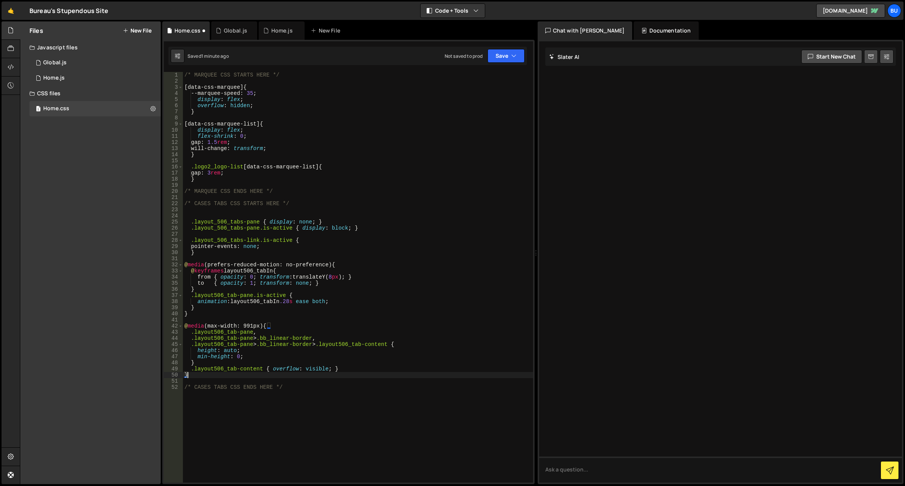
click at [272, 431] on div "/* MARQUEE CSS STARTS HERE */ [ data-css-marquee ] { --marquee-speed : 35 ; dis…" at bounding box center [358, 283] width 350 height 423
click at [502, 60] on button "Save" at bounding box center [506, 56] width 37 height 14
click at [488, 105] on div "Not saved to prod" at bounding box center [481, 107] width 80 height 9
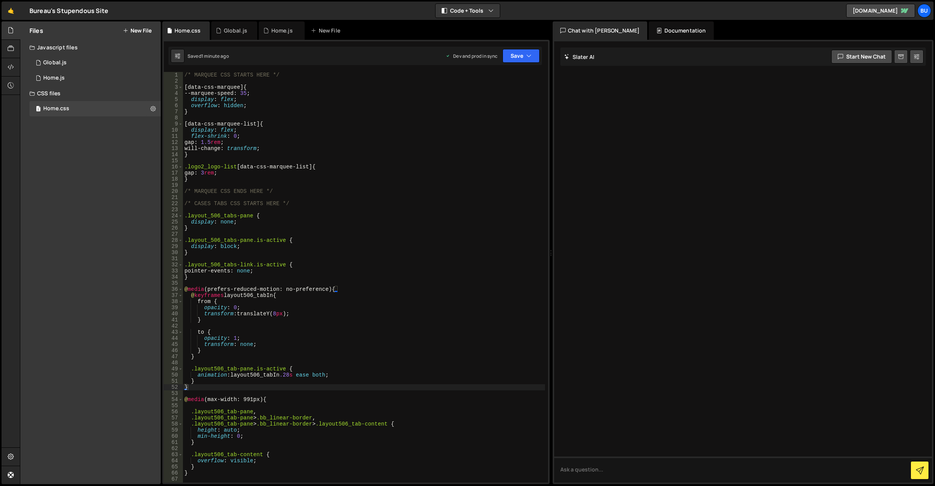
drag, startPoint x: 91, startPoint y: 205, endPoint x: 70, endPoint y: 201, distance: 21.8
click at [91, 205] on div "Files New File Javascript files 1 Global.js 0 1 Home.js 0 CSS files 1 Home.css …" at bounding box center [90, 252] width 140 height 463
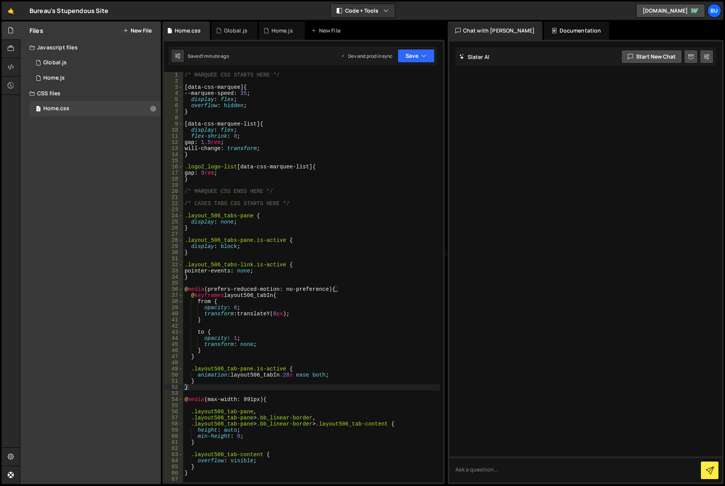
type textarea "}"
click at [274, 155] on div "/* MARQUEE CSS STARTS HERE */ [ data-css-marquee ] { --marquee-speed : 35 ; dis…" at bounding box center [311, 283] width 257 height 423
